Goal: Check status: Check status

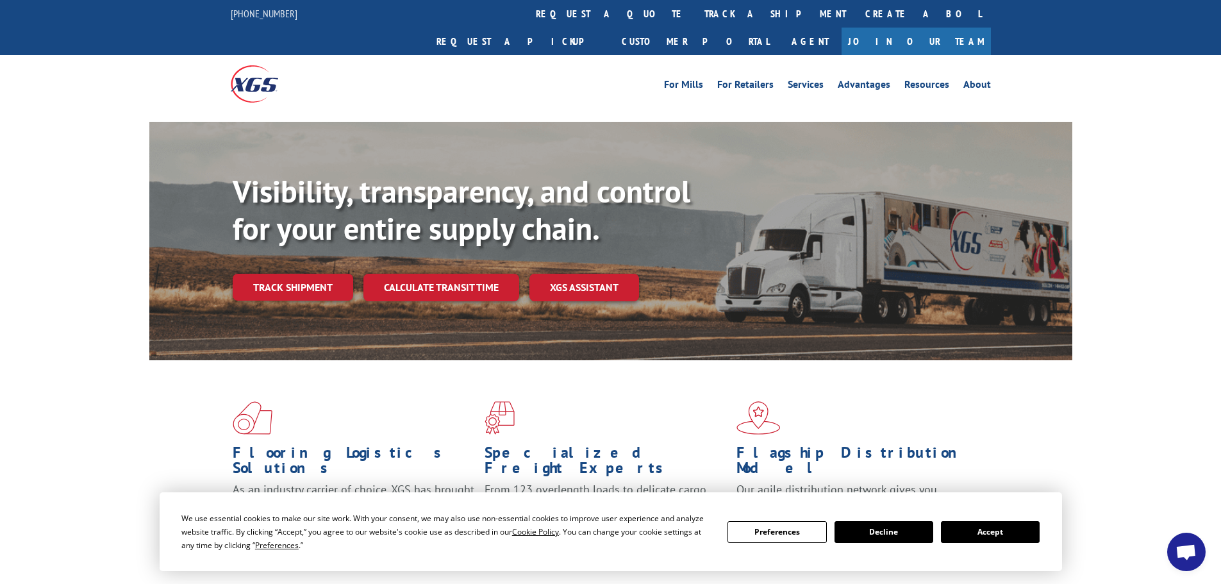
click at [293, 276] on div "Visibility, transparency, and control for your entire supply chain. Track shipm…" at bounding box center [653, 262] width 840 height 179
click at [313, 274] on link "Track shipment" at bounding box center [293, 287] width 120 height 27
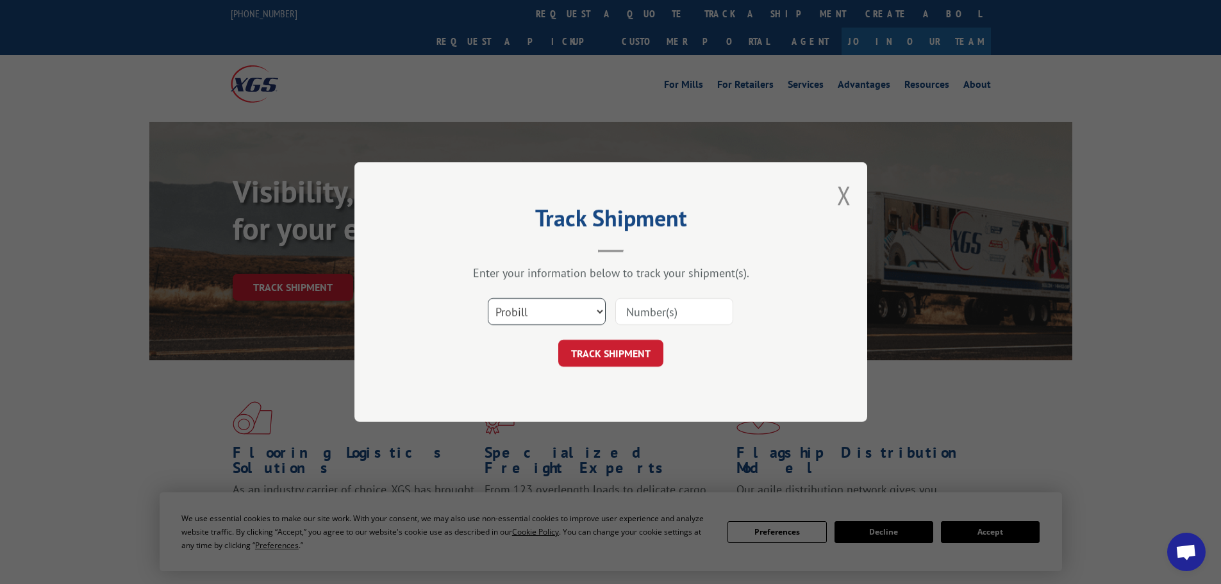
click at [520, 316] on select "Select category... Probill BOL PO" at bounding box center [547, 311] width 118 height 27
click at [488, 298] on select "Select category... Probill BOL PO" at bounding box center [547, 311] width 118 height 27
click at [659, 311] on input at bounding box center [674, 311] width 118 height 27
type input "16999099"
click button "TRACK SHIPMENT" at bounding box center [610, 353] width 105 height 27
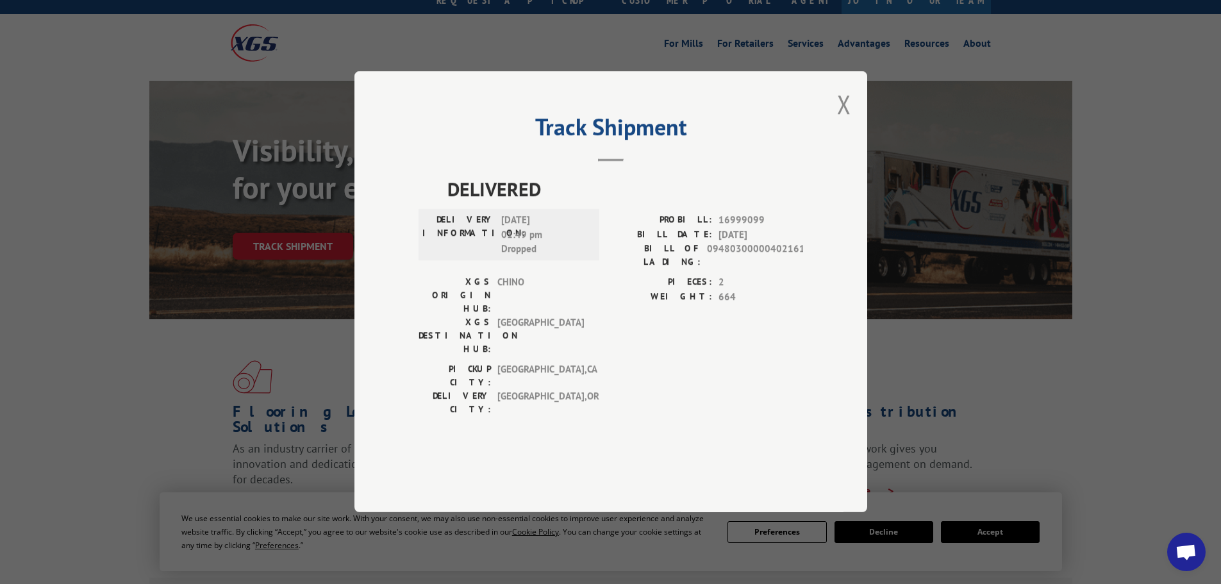
scroll to position [64, 0]
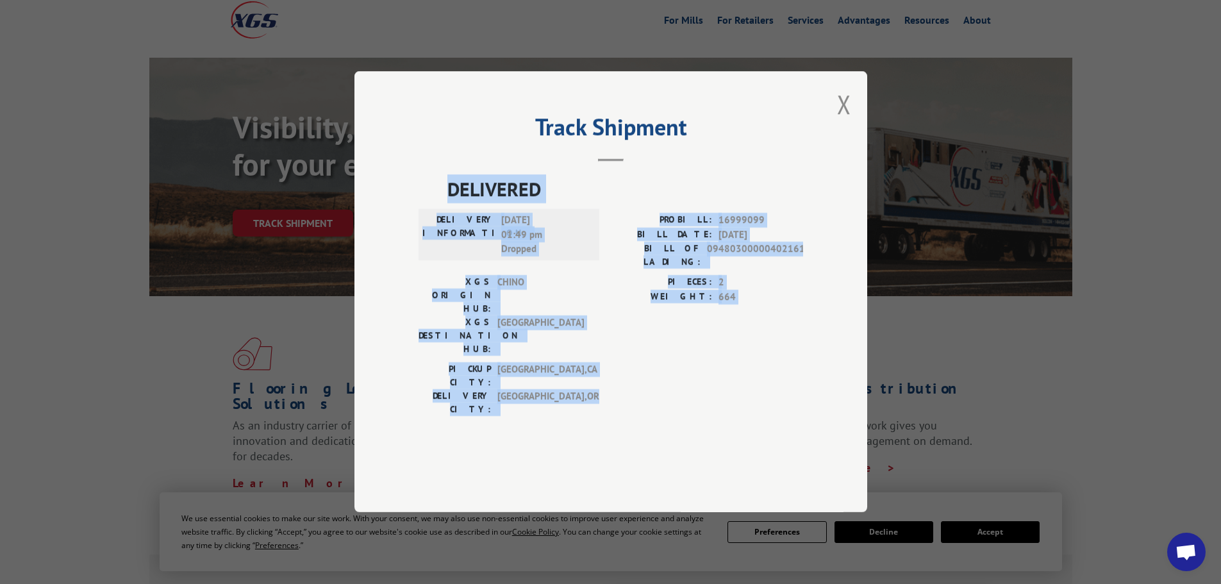
drag, startPoint x: 419, startPoint y: 215, endPoint x: 645, endPoint y: 417, distance: 303.2
click at [645, 417] on div "DELIVERED DELIVERY INFORMATION: [DATE] 01:49 pm Dropped PROBILL: 16999099 BILL …" at bounding box center [611, 316] width 385 height 283
click at [645, 415] on div "DELIVERED DELIVERY INFORMATION: [DATE] 01:49 pm Dropped PROBILL: 16999099 BILL …" at bounding box center [611, 316] width 385 height 283
drag, startPoint x: 579, startPoint y: 364, endPoint x: 416, endPoint y: 236, distance: 207.7
click at [413, 226] on div "Track Shipment DELIVERED DELIVERY INFORMATION: [DATE] 01:49 pm Dropped PROBILL:…" at bounding box center [610, 291] width 513 height 441
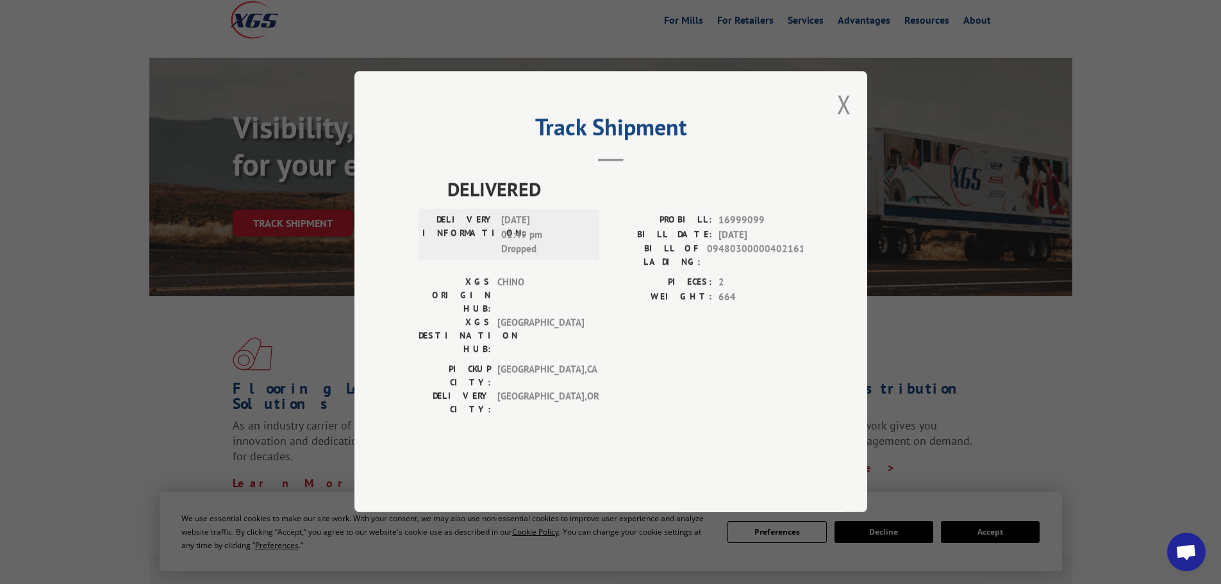
drag, startPoint x: 596, startPoint y: 402, endPoint x: 592, endPoint y: 394, distance: 10.0
click at [594, 400] on div "DELIVERED DELIVERY INFORMATION: [DATE] 01:49 pm Dropped PROBILL: 16999099 BILL …" at bounding box center [611, 316] width 385 height 283
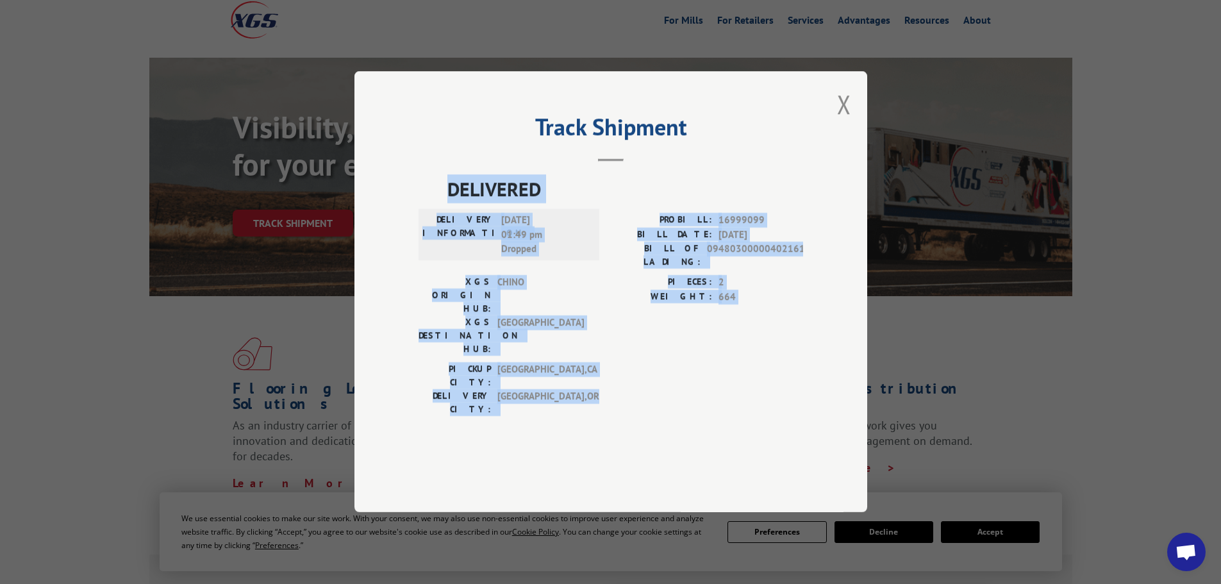
drag, startPoint x: 556, startPoint y: 372, endPoint x: 411, endPoint y: 214, distance: 214.1
click at [411, 214] on div "Track Shipment DELIVERED DELIVERY INFORMATION: [DATE] 01:49 pm Dropped PROBILL:…" at bounding box center [610, 291] width 513 height 441
copy div "DELIVERED DELIVERY INFORMATION: [DATE] 01:49 pm Dropped PROBILL: 16999099 BILL …"
click at [841, 121] on button "Close modal" at bounding box center [844, 104] width 14 height 34
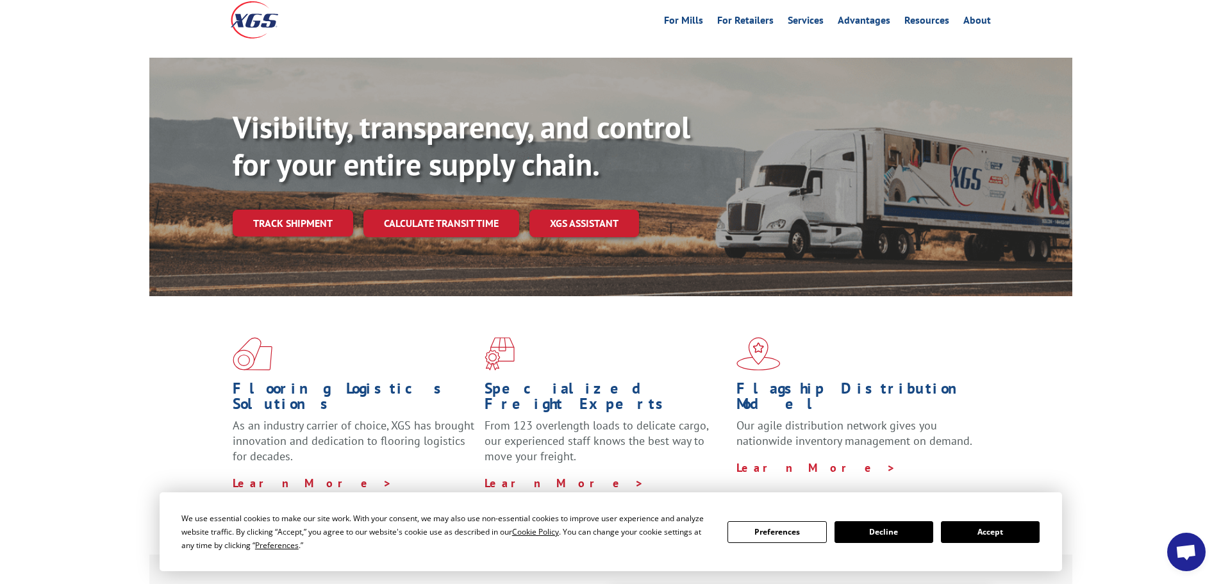
click at [89, 369] on div "Flooring Logistics Solutions As an industry carrier of choice, XGS has brought …" at bounding box center [610, 425] width 1221 height 258
click at [299, 210] on link "Track shipment" at bounding box center [293, 223] width 120 height 27
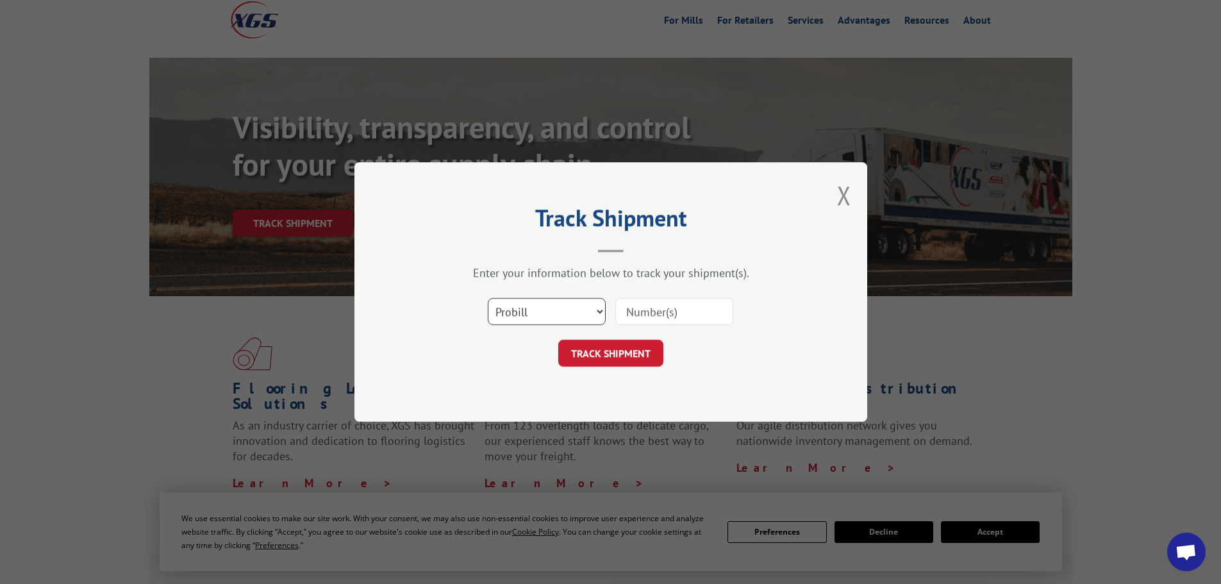
click at [536, 304] on select "Select category... Probill BOL PO" at bounding box center [547, 311] width 118 height 27
